Goal: Information Seeking & Learning: Learn about a topic

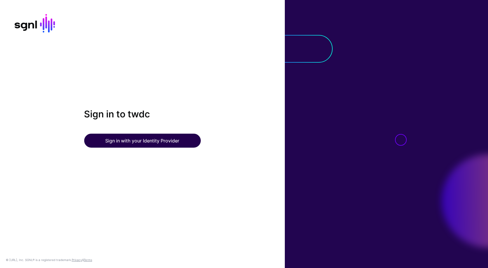
click at [179, 140] on button "Sign in with your Identity Provider" at bounding box center [142, 141] width 117 height 14
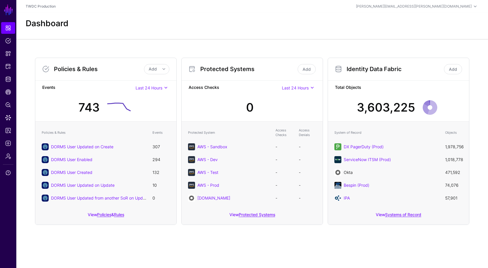
click at [351, 172] on link "Okta" at bounding box center [348, 172] width 9 height 5
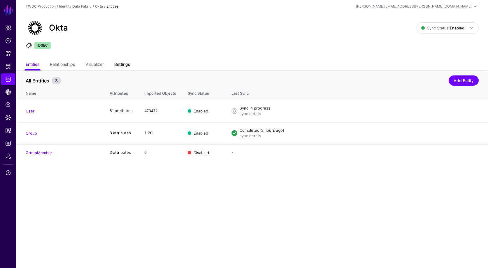
click at [124, 64] on link "Settings" at bounding box center [122, 64] width 16 height 11
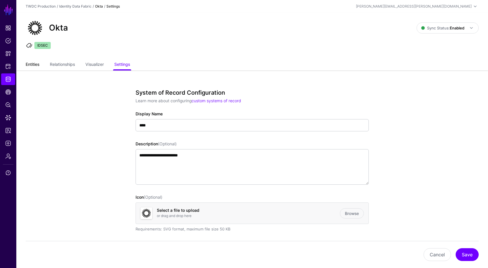
click at [36, 66] on link "Entities" at bounding box center [33, 64] width 14 height 11
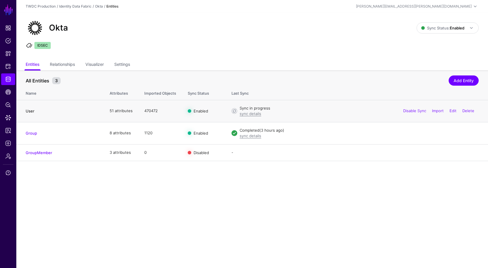
click at [32, 111] on link "User" at bounding box center [30, 111] width 9 height 5
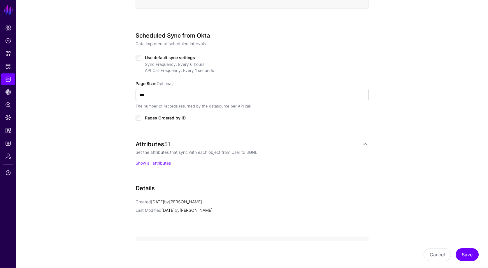
scroll to position [271, 0]
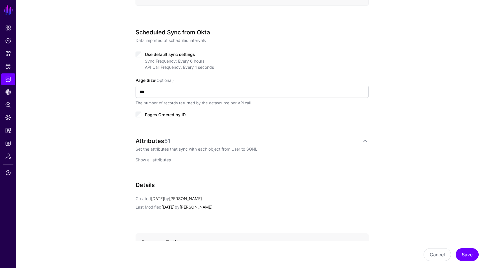
click at [163, 159] on link "Show all attributes" at bounding box center [153, 159] width 35 height 5
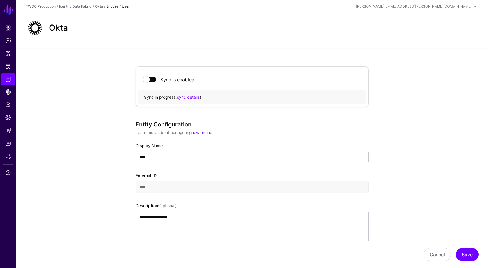
scroll to position [0, 0]
click at [10, 92] on span "CAEP Hub" at bounding box center [8, 92] width 6 height 6
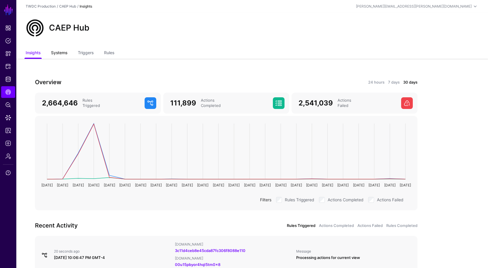
click at [63, 52] on link "Systems" at bounding box center [59, 53] width 16 height 11
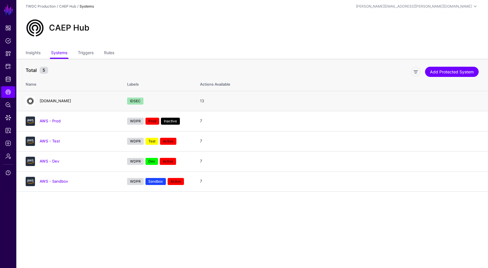
click at [55, 102] on link "disney.okta.com" at bounding box center [55, 101] width 31 height 5
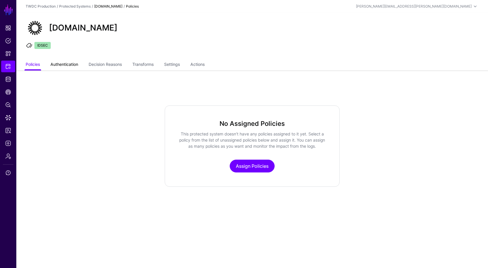
click at [71, 66] on link "Authentication" at bounding box center [64, 64] width 28 height 11
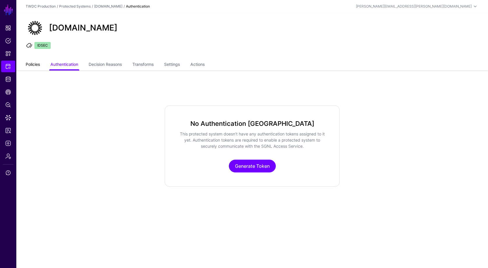
click at [39, 65] on link "Policies" at bounding box center [33, 64] width 14 height 11
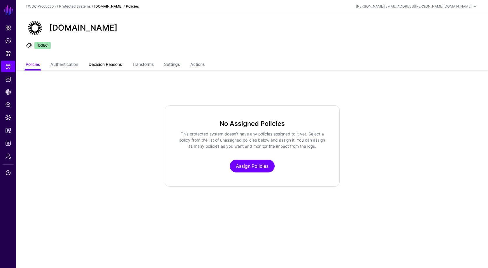
click at [104, 63] on link "Decision Reasons" at bounding box center [105, 64] width 33 height 11
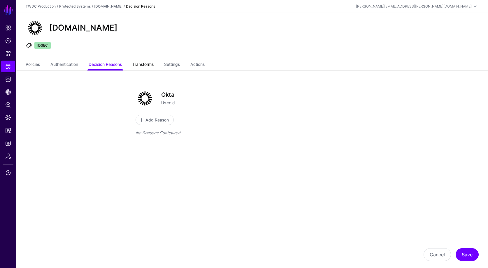
click at [151, 65] on link "Transforms" at bounding box center [142, 64] width 21 height 11
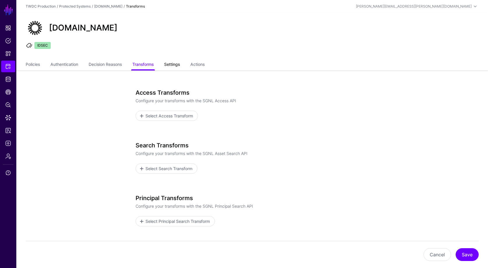
click at [180, 68] on link "Settings" at bounding box center [172, 64] width 16 height 11
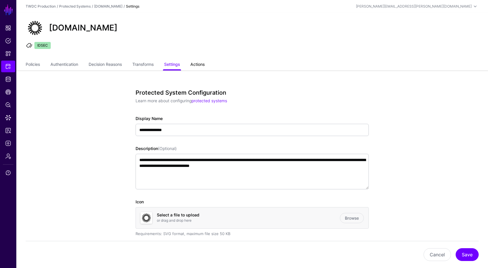
click at [201, 65] on link "Actions" at bounding box center [197, 64] width 14 height 11
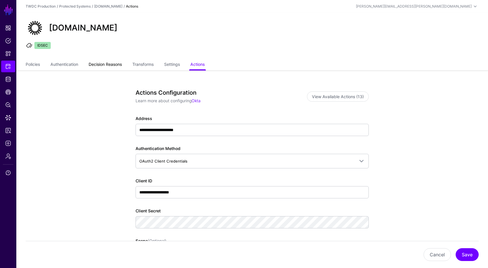
click at [107, 66] on link "Decision Reasons" at bounding box center [105, 64] width 33 height 11
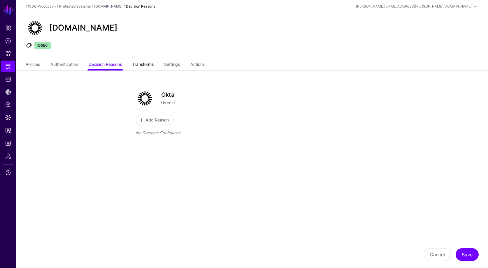
click at [146, 65] on link "Transforms" at bounding box center [142, 64] width 21 height 11
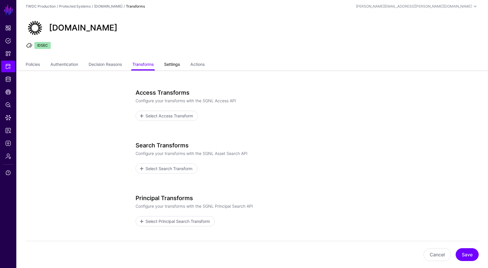
click at [172, 67] on link "Settings" at bounding box center [172, 64] width 16 height 11
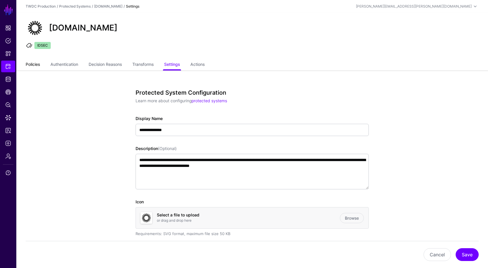
click at [33, 65] on link "Policies" at bounding box center [33, 64] width 14 height 11
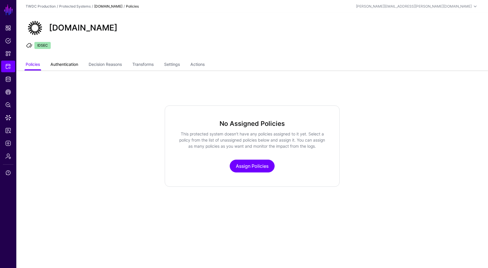
click at [75, 64] on link "Authentication" at bounding box center [64, 64] width 28 height 11
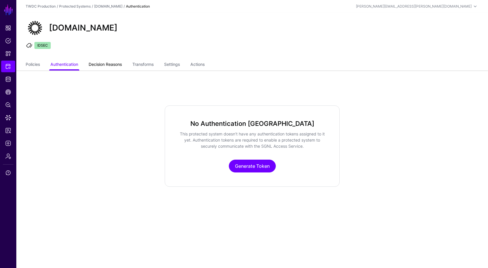
click at [98, 65] on link "Decision Reasons" at bounding box center [105, 64] width 33 height 11
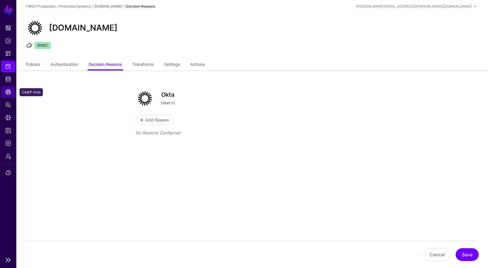
click at [7, 92] on span "CAEP Hub" at bounding box center [8, 92] width 6 height 6
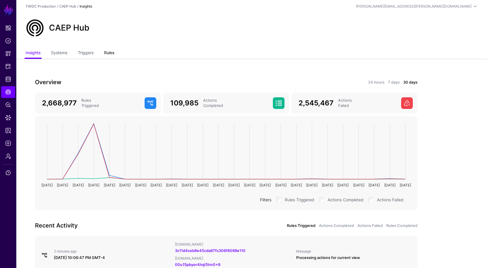
click at [111, 54] on link "Rules" at bounding box center [109, 53] width 10 height 11
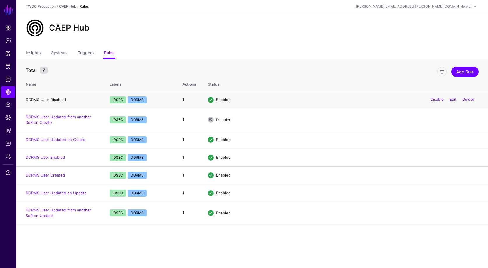
click at [51, 100] on link "DORMS User Disabled" at bounding box center [46, 99] width 40 height 5
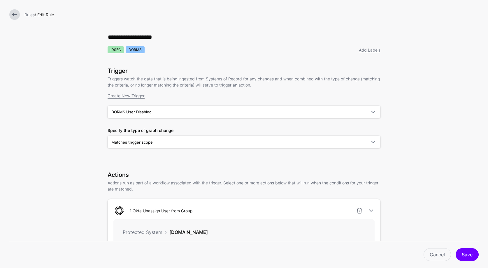
click at [13, 13] on link at bounding box center [14, 14] width 10 height 10
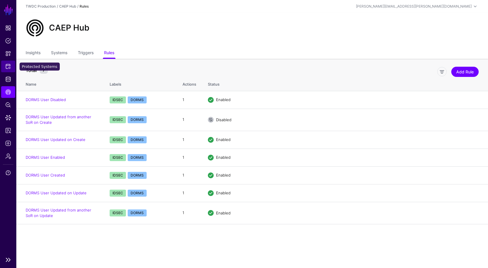
click at [9, 63] on link "Protected Systems" at bounding box center [8, 67] width 14 height 12
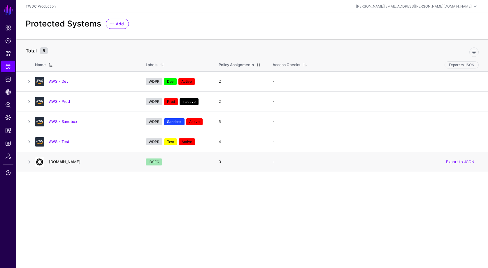
click at [73, 162] on link "disney.okta.com" at bounding box center [64, 161] width 31 height 5
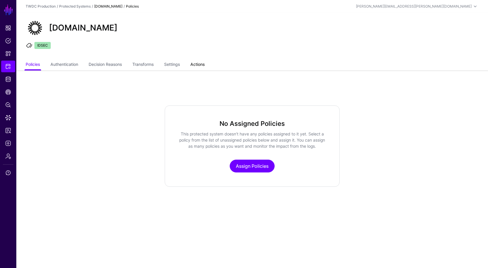
click at [201, 65] on link "Actions" at bounding box center [197, 64] width 14 height 11
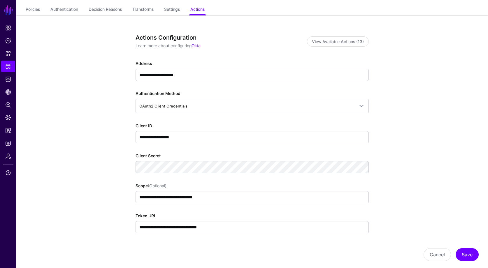
scroll to position [57, 0]
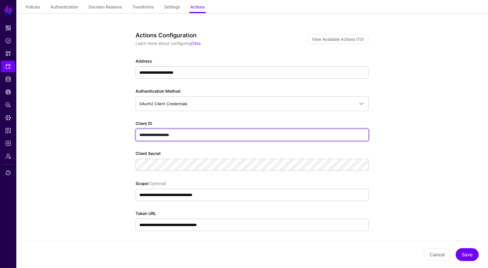
drag, startPoint x: 192, startPoint y: 135, endPoint x: 138, endPoint y: 135, distance: 54.2
click at [138, 135] on input "**********" at bounding box center [252, 135] width 233 height 12
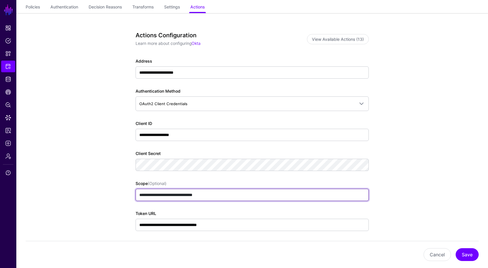
click at [221, 196] on input "**********" at bounding box center [252, 195] width 233 height 12
drag, startPoint x: 219, startPoint y: 196, endPoint x: 131, endPoint y: 195, distance: 88.6
click at [131, 195] on div "**********" at bounding box center [252, 190] width 270 height 355
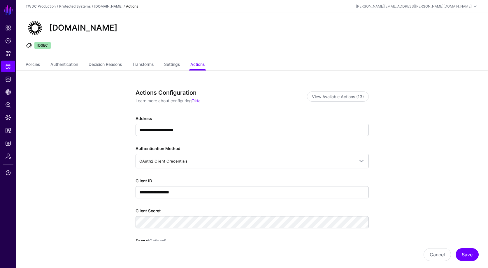
scroll to position [0, 0]
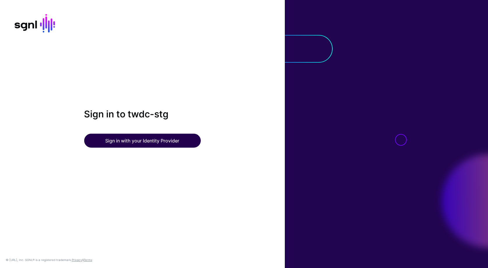
click at [163, 139] on button "Sign in with your Identity Provider" at bounding box center [142, 141] width 117 height 14
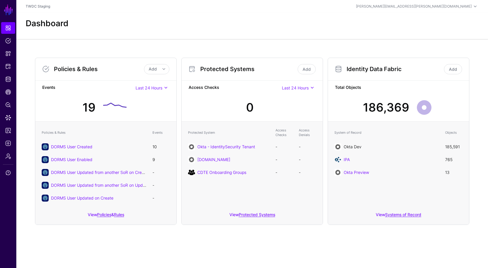
click at [354, 147] on link "Okta Dev" at bounding box center [353, 146] width 18 height 5
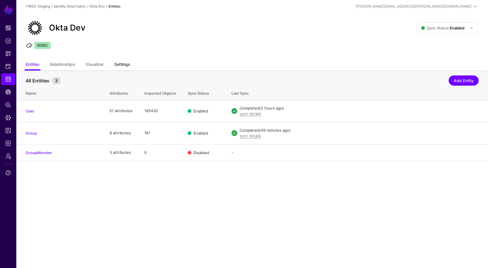
click at [119, 64] on link "Settings" at bounding box center [122, 64] width 16 height 11
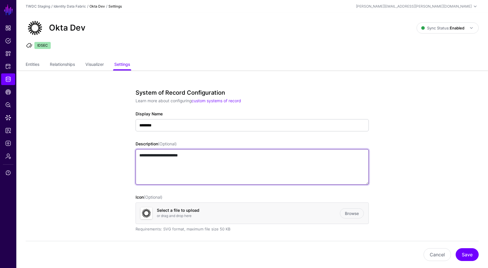
click at [210, 157] on textarea "**********" at bounding box center [252, 167] width 233 height 36
type textarea "**********"
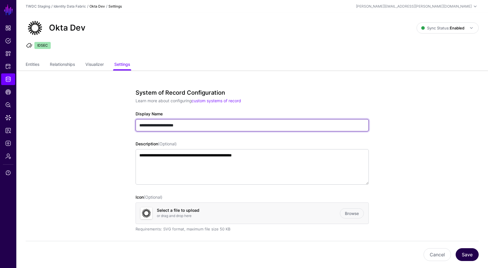
type input "**********"
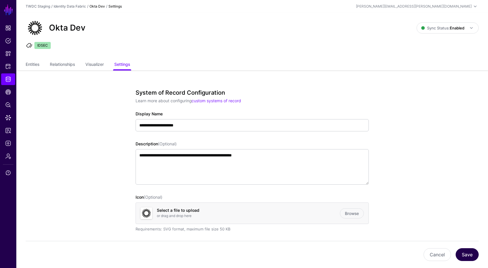
click at [461, 253] on button "Save" at bounding box center [467, 254] width 23 height 13
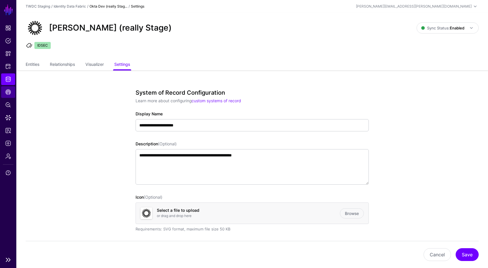
click at [11, 92] on span "CAEP Hub" at bounding box center [8, 92] width 6 height 6
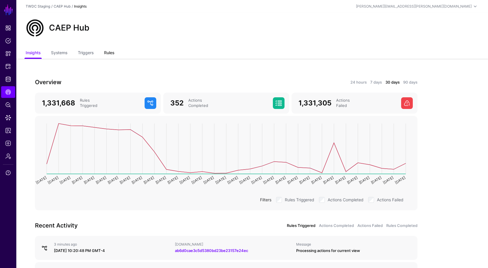
click at [112, 54] on link "Rules" at bounding box center [109, 53] width 10 height 11
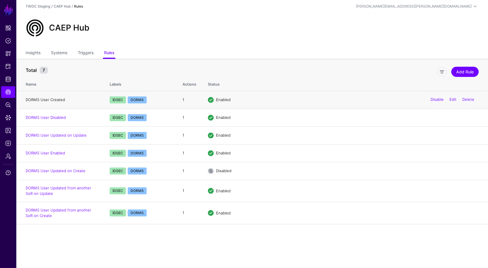
click at [51, 99] on link "DORMS User Created" at bounding box center [45, 99] width 39 height 5
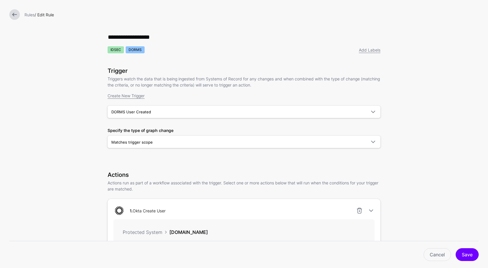
click at [14, 11] on link at bounding box center [14, 14] width 10 height 10
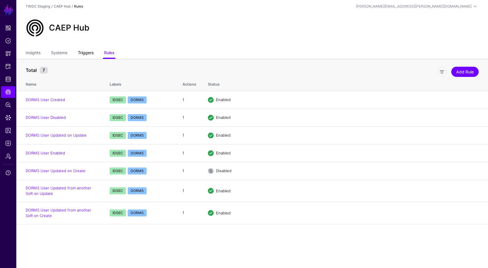
click at [89, 52] on link "Triggers" at bounding box center [86, 53] width 16 height 11
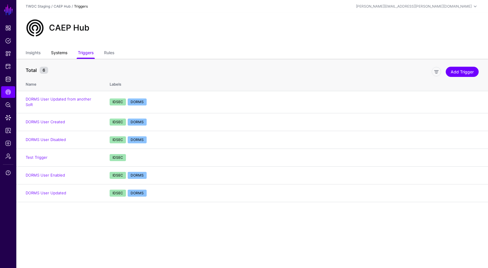
click at [65, 53] on link "Systems" at bounding box center [59, 53] width 16 height 11
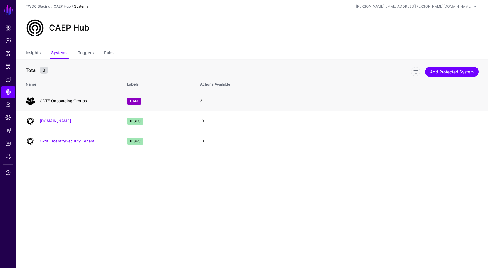
click at [78, 102] on link "CDTE Onboarding Groups" at bounding box center [63, 101] width 47 height 5
click at [66, 121] on link "[DOMAIN_NAME]" at bounding box center [55, 121] width 31 height 5
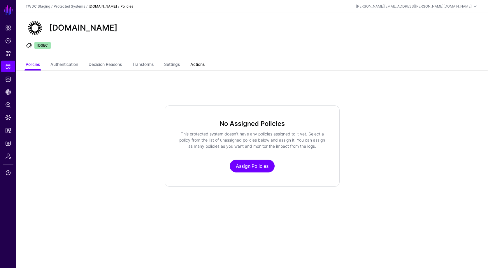
click at [204, 65] on link "Actions" at bounding box center [197, 64] width 14 height 11
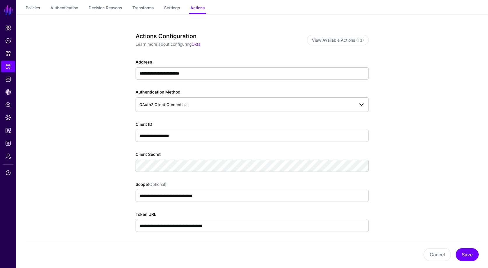
scroll to position [57, 0]
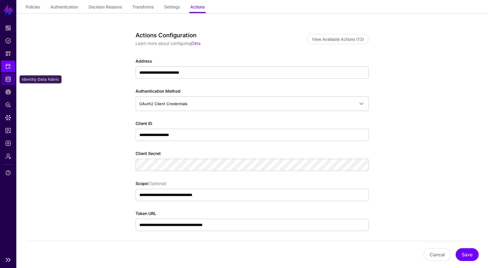
click at [9, 81] on span "Identity Data Fabric" at bounding box center [8, 79] width 6 height 6
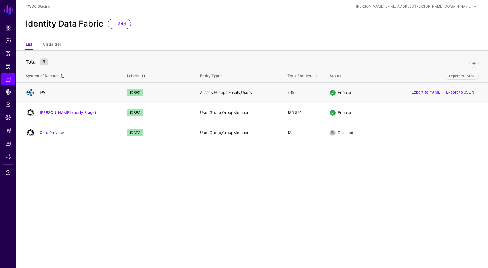
click at [44, 91] on link "IPA" at bounding box center [43, 92] width 6 height 5
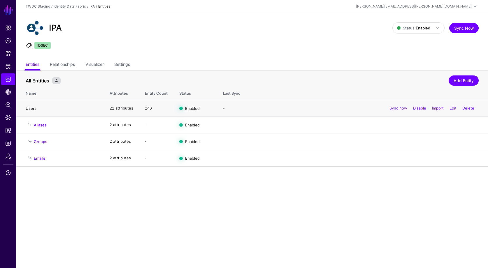
click at [33, 106] on link "Users" at bounding box center [31, 108] width 11 height 5
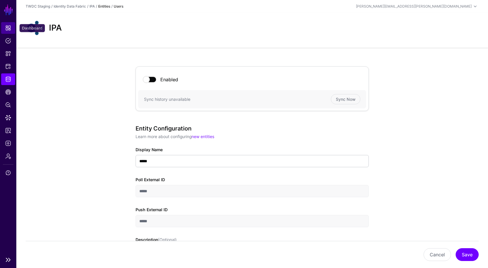
click at [8, 31] on link "Dashboard" at bounding box center [8, 28] width 14 height 12
